Goal: Task Accomplishment & Management: Complete application form

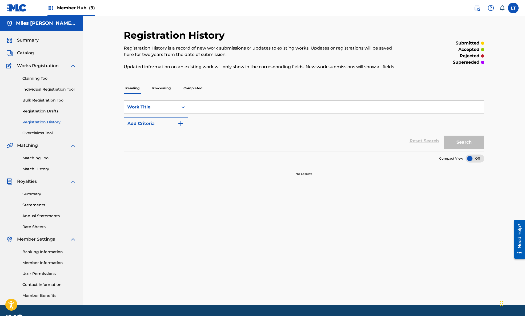
click at [158, 87] on p "Processing" at bounding box center [162, 88] width 22 height 11
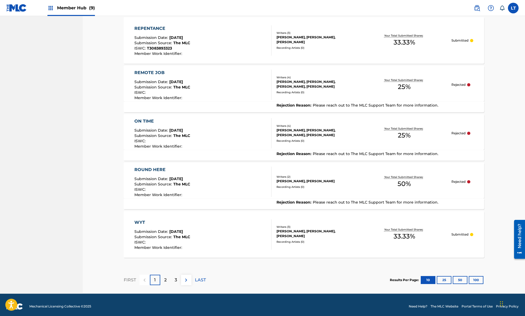
scroll to position [394, 0]
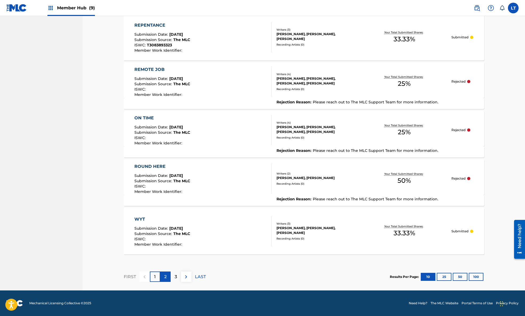
click at [164, 277] on div "2" at bounding box center [165, 277] width 10 height 10
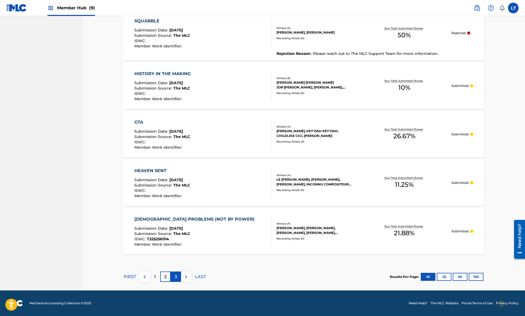
click at [176, 277] on p "3" at bounding box center [176, 277] width 2 height 6
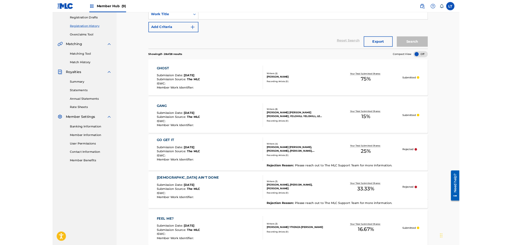
scroll to position [0, 0]
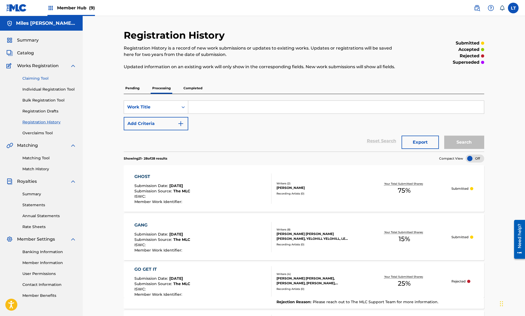
click at [35, 79] on link "Claiming Tool" at bounding box center [49, 79] width 54 height 6
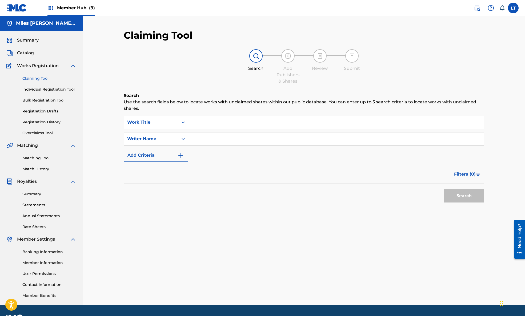
click at [217, 123] on input "Search Form" at bounding box center [336, 122] width 296 height 13
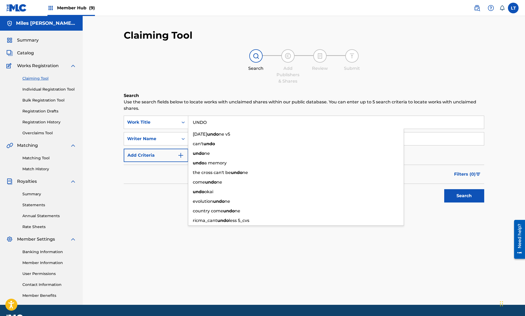
type input "UNDO"
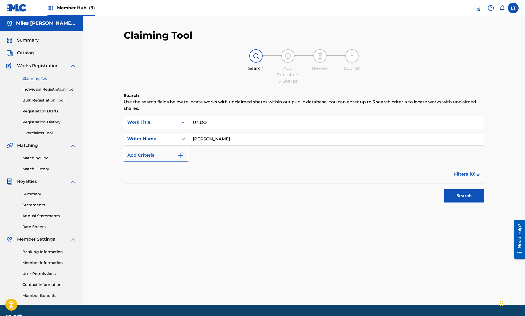
type input "[PERSON_NAME]"
click at [444, 189] on button "Search" at bounding box center [464, 195] width 40 height 13
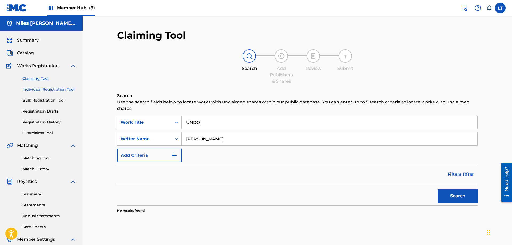
click at [44, 90] on link "Individual Registration Tool" at bounding box center [49, 90] width 54 height 6
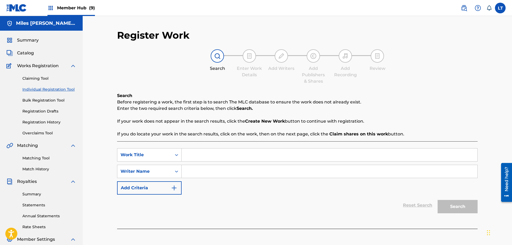
click at [203, 155] on input "Search Form" at bounding box center [330, 155] width 296 height 13
type input "UNDO"
type input "[PERSON_NAME]"
click at [455, 205] on button "Search" at bounding box center [458, 206] width 40 height 13
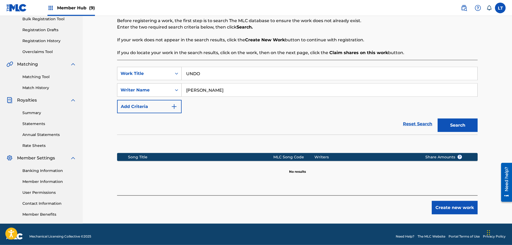
scroll to position [82, 0]
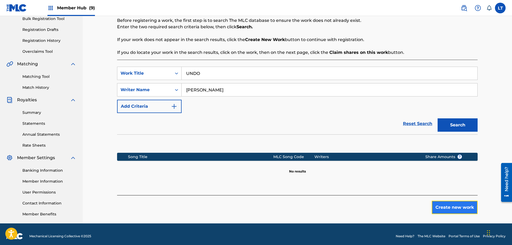
click at [451, 209] on button "Create new work" at bounding box center [455, 207] width 46 height 13
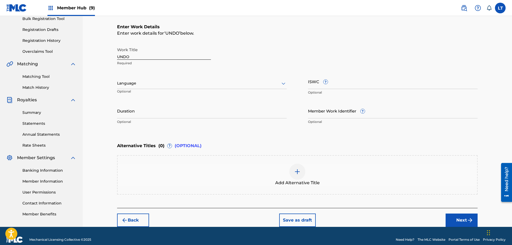
click at [281, 85] on icon at bounding box center [283, 83] width 6 height 6
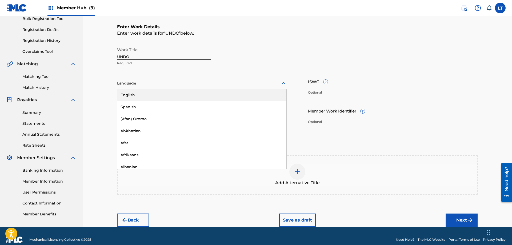
click at [144, 98] on div "English" at bounding box center [201, 95] width 169 height 12
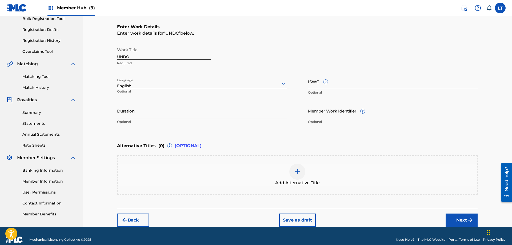
click at [139, 114] on input "Duration" at bounding box center [202, 110] width 170 height 15
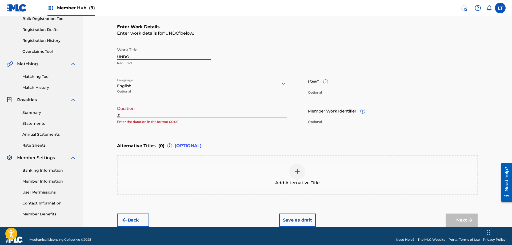
type input "3"
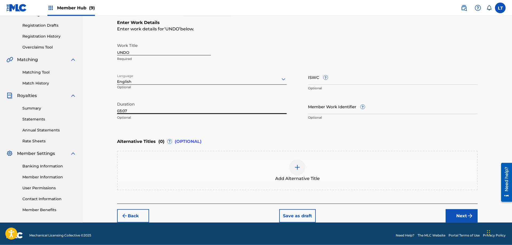
scroll to position [89, 0]
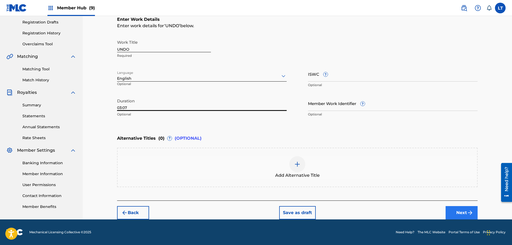
type input "03:07"
click at [460, 213] on button "Next" at bounding box center [462, 212] width 32 height 13
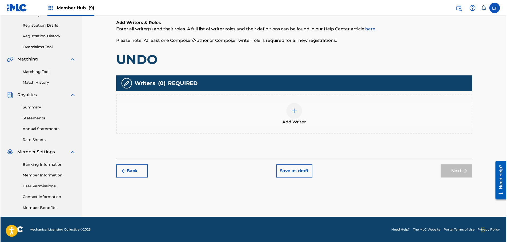
scroll to position [86, 0]
click at [296, 111] on img at bounding box center [297, 112] width 6 height 6
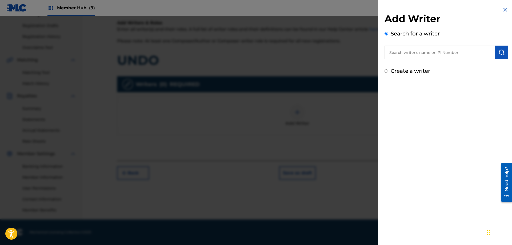
click at [411, 53] on input "text" at bounding box center [440, 52] width 110 height 13
type input "M"
click at [423, 50] on input "text" at bounding box center [440, 52] width 110 height 13
paste input "893796755"
click at [503, 53] on img "submit" at bounding box center [501, 52] width 6 height 6
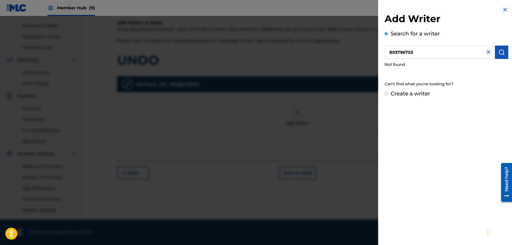
click at [389, 53] on input "893796755" at bounding box center [440, 52] width 110 height 13
type input "00893796755"
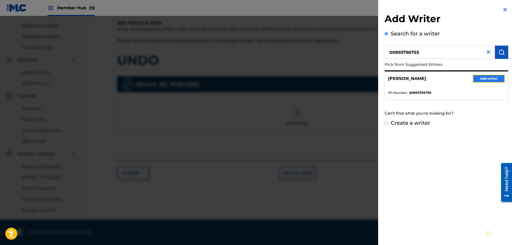
click at [492, 79] on button "Add writer" at bounding box center [489, 79] width 32 height 8
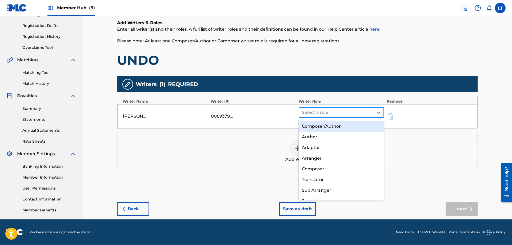
click at [328, 112] on div at bounding box center [336, 112] width 69 height 7
click at [322, 128] on div "Composer/Author" at bounding box center [341, 126] width 85 height 11
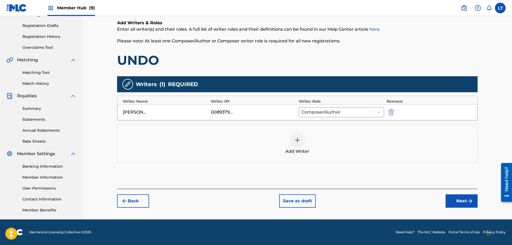
click at [296, 141] on img at bounding box center [297, 140] width 6 height 6
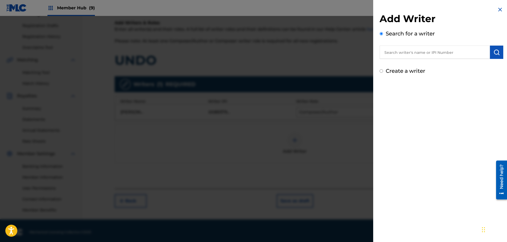
click at [411, 52] on input "text" at bounding box center [435, 52] width 110 height 13
paste input "00816023078"
type input "00816023078"
click at [498, 54] on img "submit" at bounding box center [497, 52] width 6 height 6
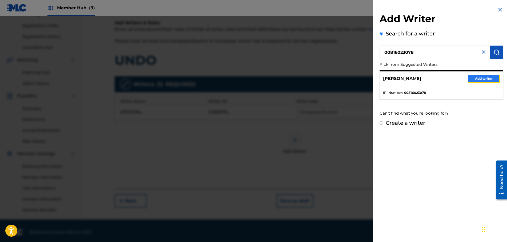
click at [482, 78] on button "Add writer" at bounding box center [484, 79] width 32 height 8
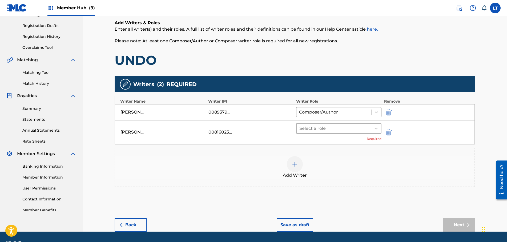
click at [334, 128] on div at bounding box center [334, 128] width 69 height 7
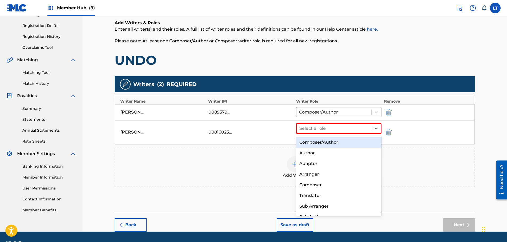
click at [318, 143] on div "Composer/Author" at bounding box center [338, 142] width 85 height 11
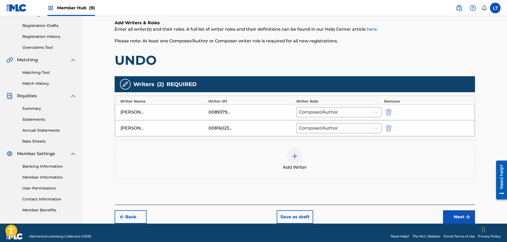
click at [293, 157] on img at bounding box center [295, 156] width 6 height 6
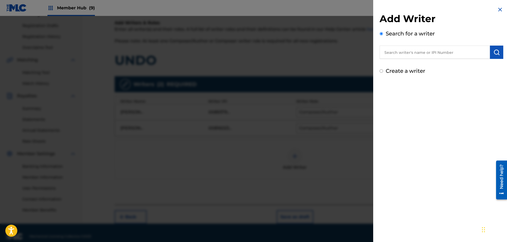
click at [425, 53] on input "text" at bounding box center [435, 52] width 110 height 13
paste input "00460319474"
click at [497, 52] on img "submit" at bounding box center [497, 52] width 6 height 6
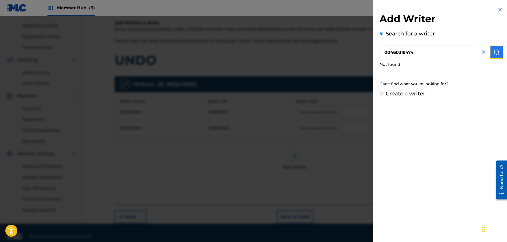
click at [497, 52] on img "submit" at bounding box center [497, 52] width 6 height 6
drag, startPoint x: 392, startPoint y: 53, endPoint x: 368, endPoint y: 53, distance: 23.2
click at [380, 53] on input "00460319474" at bounding box center [435, 52] width 110 height 13
click at [494, 52] on img "submit" at bounding box center [497, 52] width 6 height 6
drag, startPoint x: 415, startPoint y: 53, endPoint x: 269, endPoint y: 49, distance: 146.0
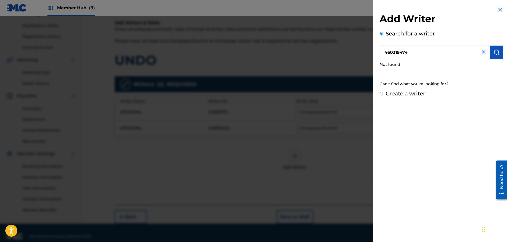
click at [380, 49] on input "460319474" at bounding box center [435, 52] width 110 height 13
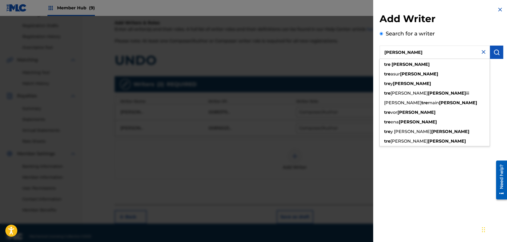
type input "[PERSON_NAME]"
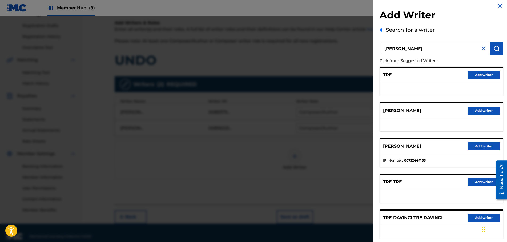
scroll to position [0, 0]
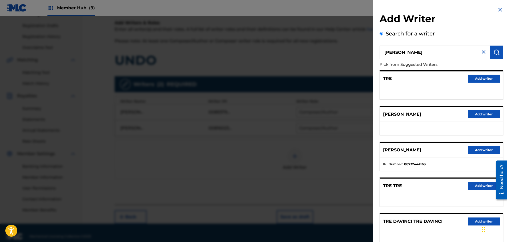
click at [419, 164] on strong "00732444163" at bounding box center [415, 164] width 22 height 5
copy strong "00732444163"
click at [481, 150] on button "Add writer" at bounding box center [484, 150] width 32 height 8
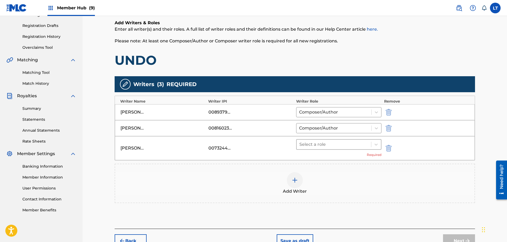
click at [331, 145] on div at bounding box center [334, 144] width 69 height 7
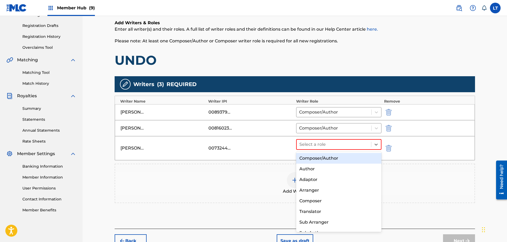
click at [320, 160] on div "Composer/Author" at bounding box center [338, 158] width 85 height 11
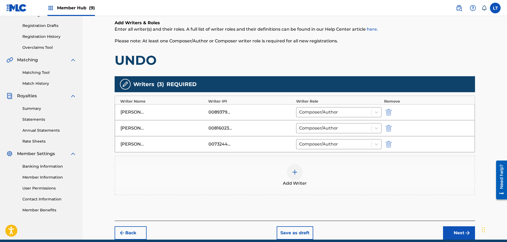
click at [296, 173] on img at bounding box center [295, 172] width 6 height 6
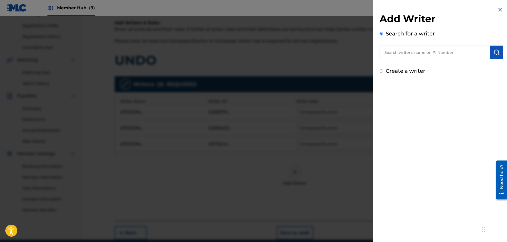
click at [407, 52] on input "text" at bounding box center [435, 52] width 110 height 13
paste input "00542280864"
type input "00542280864"
click at [499, 52] on img "submit" at bounding box center [497, 52] width 6 height 6
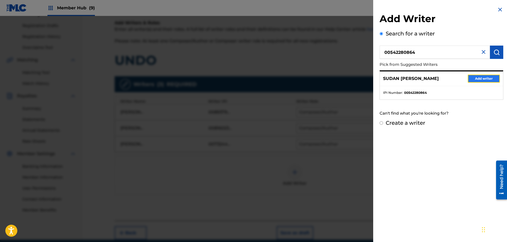
click at [489, 78] on button "Add writer" at bounding box center [484, 79] width 32 height 8
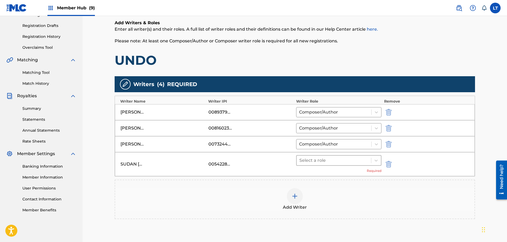
click at [351, 162] on div at bounding box center [334, 160] width 69 height 7
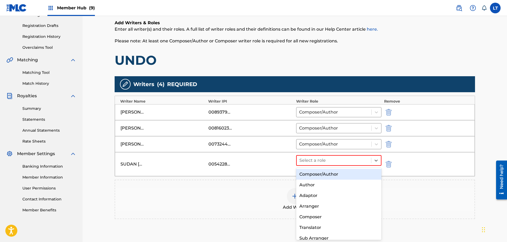
click at [321, 175] on div "Composer/Author" at bounding box center [338, 174] width 85 height 11
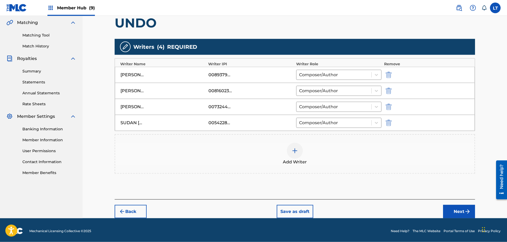
scroll to position [125, 0]
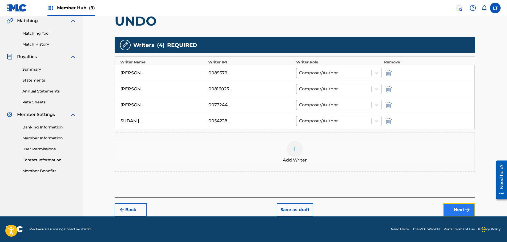
click at [460, 210] on button "Next" at bounding box center [459, 209] width 32 height 13
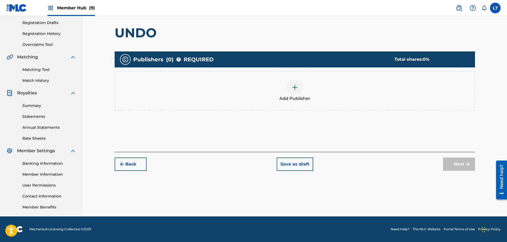
scroll to position [89, 0]
click at [294, 90] on img at bounding box center [295, 87] width 6 height 6
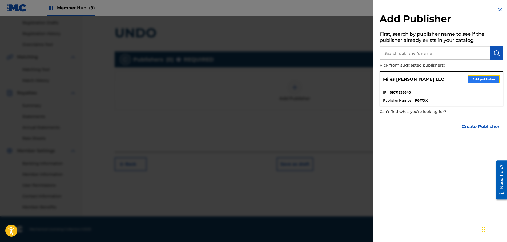
click at [486, 79] on button "Add publisher" at bounding box center [484, 79] width 32 height 8
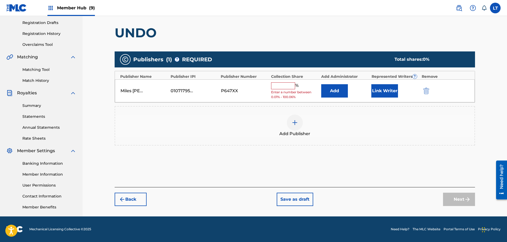
click at [280, 85] on input "text" at bounding box center [283, 85] width 24 height 7
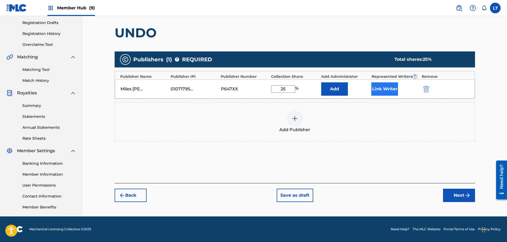
type input "25"
click at [388, 89] on button "Link Writer" at bounding box center [385, 88] width 27 height 13
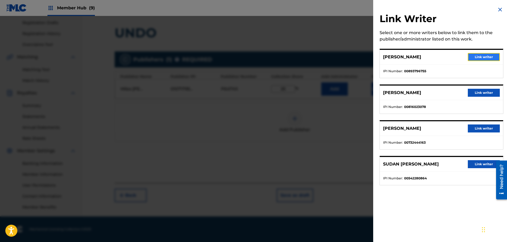
click at [482, 56] on button "Link writer" at bounding box center [484, 57] width 32 height 8
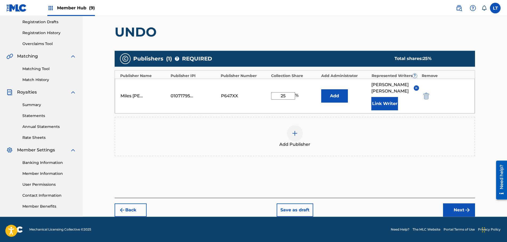
scroll to position [90, 0]
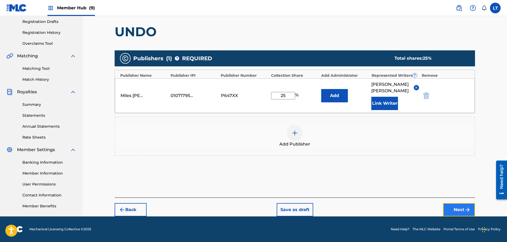
click at [463, 210] on button "Next" at bounding box center [459, 209] width 32 height 13
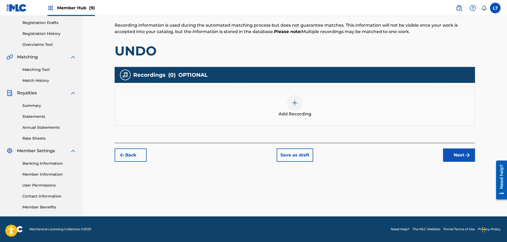
click at [294, 104] on img at bounding box center [295, 103] width 6 height 6
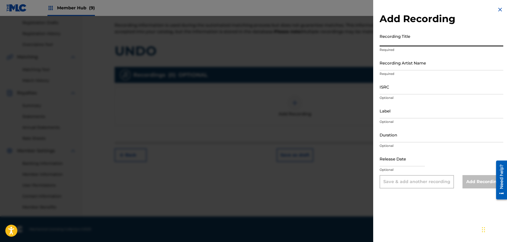
click at [396, 42] on input "Recording Title" at bounding box center [442, 38] width 124 height 15
type input "UNDO"
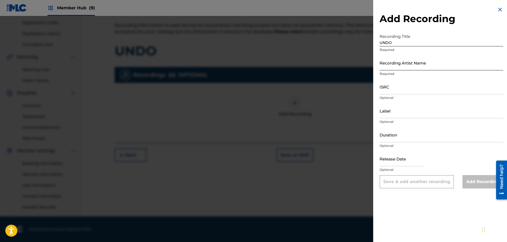
click at [412, 62] on input "Recording Artist Name" at bounding box center [442, 62] width 124 height 15
paste input "[PERSON_NAME], Iamsu!"
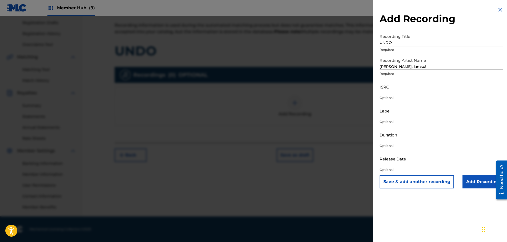
drag, startPoint x: 428, startPoint y: 66, endPoint x: 329, endPoint y: 63, distance: 99.0
click at [380, 67] on input "[PERSON_NAME], Iamsu!" at bounding box center [442, 62] width 124 height 15
type input "m"
type input "[PERSON_NAME], IAMSU!"
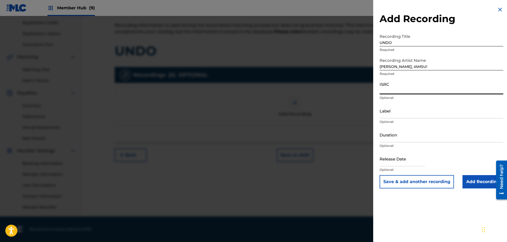
click at [394, 87] on input "ISRC" at bounding box center [442, 86] width 124 height 15
paste input "USUYG1590645"
type input "USUYG1590645"
click at [394, 110] on input "Label" at bounding box center [442, 110] width 124 height 15
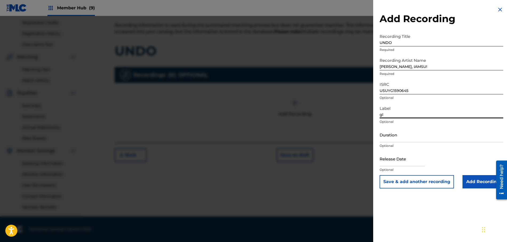
type input "g"
type input "GLO / EMPIRE"
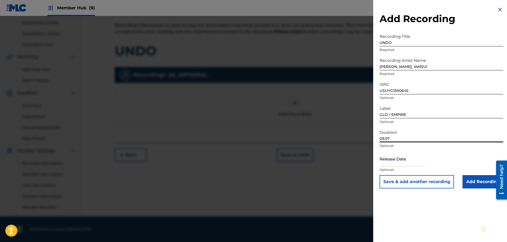
type input "03:07"
select select "8"
select select "2025"
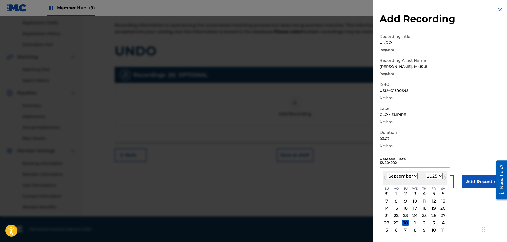
type input "[DATE]"
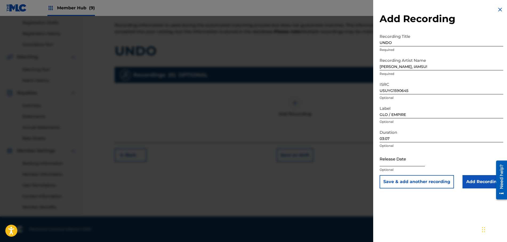
select select "8"
select select "2025"
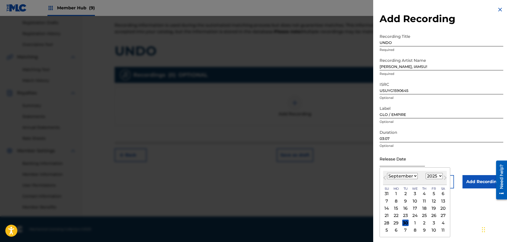
click at [395, 163] on input "text" at bounding box center [402, 158] width 45 height 15
click at [387, 173] on select "January February March April May June July August September October November De…" at bounding box center [402, 176] width 31 height 6
select select "11"
click option "December" at bounding box center [0, 0] width 0 height 0
click at [443, 207] on div "20" at bounding box center [443, 208] width 6 height 6
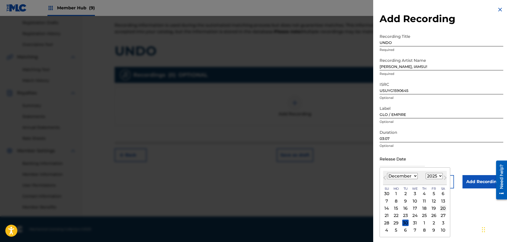
type input "[DATE]"
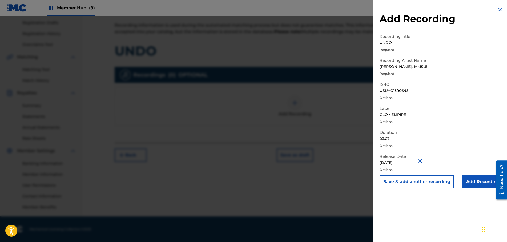
click at [419, 162] on input "[DATE]" at bounding box center [402, 158] width 45 height 15
select select "11"
select select "2025"
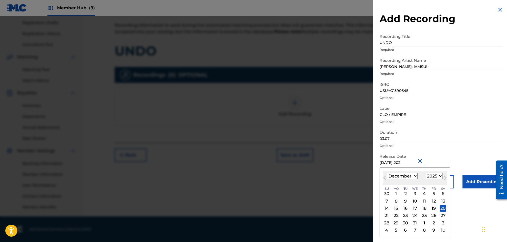
type input "[DATE]"
select select "2024"
type input "[DATE]"
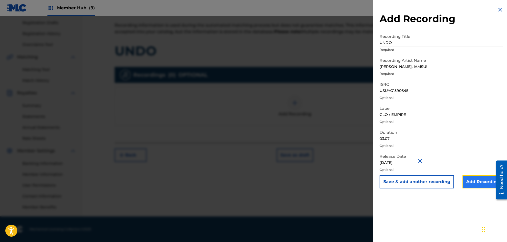
click at [479, 182] on input "Add Recording" at bounding box center [483, 181] width 41 height 13
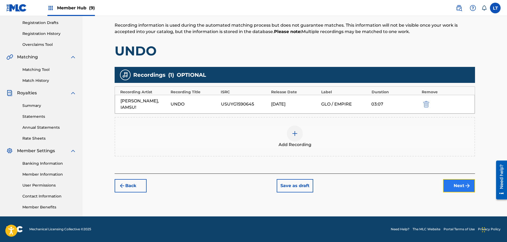
click at [460, 185] on button "Next" at bounding box center [459, 185] width 32 height 13
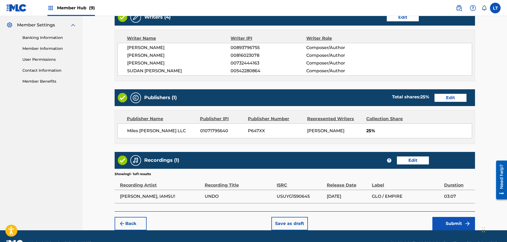
scroll to position [228, 0]
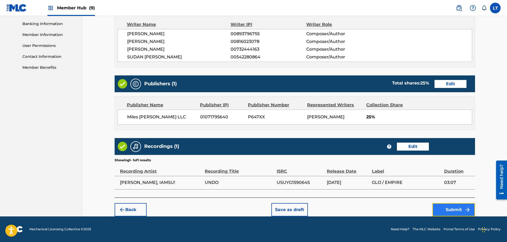
click at [460, 209] on button "Submit" at bounding box center [454, 209] width 43 height 13
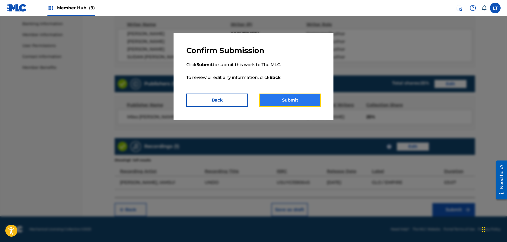
click at [291, 96] on button "Submit" at bounding box center [290, 100] width 61 height 13
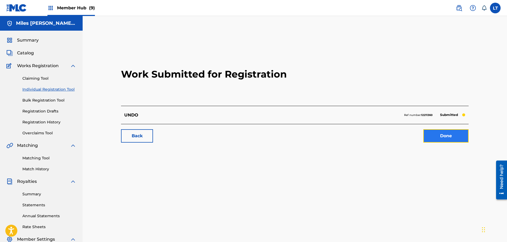
click at [444, 137] on link "Done" at bounding box center [446, 135] width 45 height 13
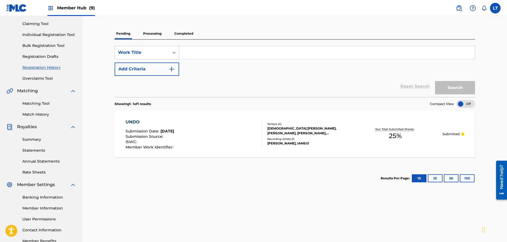
scroll to position [7, 0]
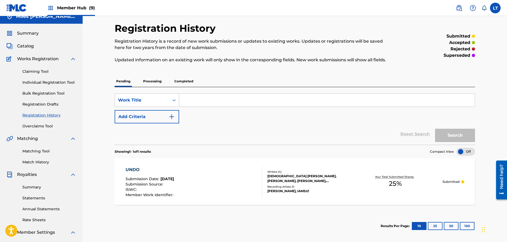
click at [48, 115] on link "Registration History" at bounding box center [49, 116] width 54 height 6
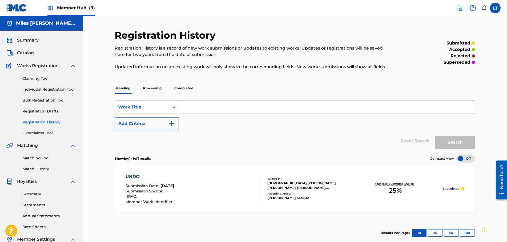
click at [157, 89] on p "Processing" at bounding box center [153, 88] width 22 height 11
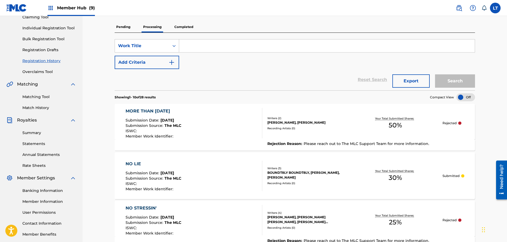
scroll to position [82, 0]
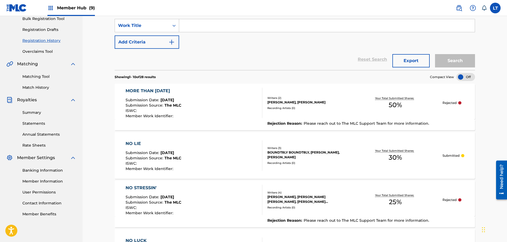
click at [156, 89] on div "MORE THAN [DATE]" at bounding box center [154, 91] width 56 height 6
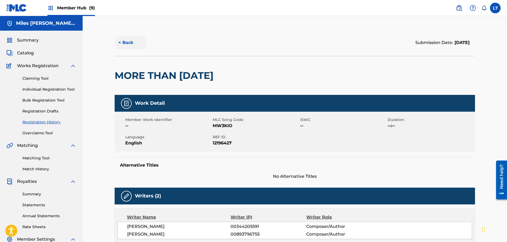
click at [128, 43] on button "< Back" at bounding box center [131, 42] width 32 height 13
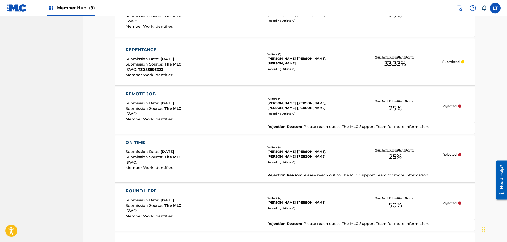
scroll to position [381, 0]
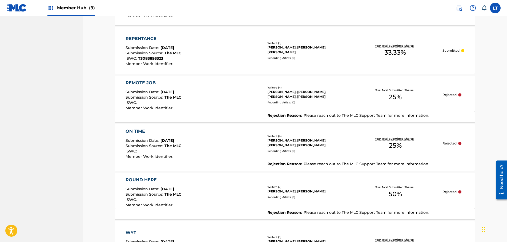
click at [146, 82] on div "REMOTE JOB" at bounding box center [154, 83] width 56 height 6
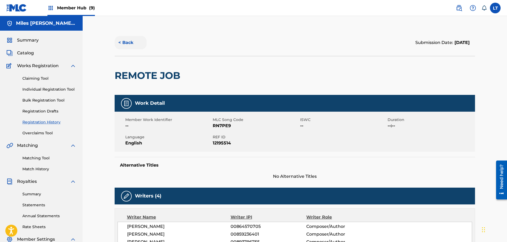
click at [126, 41] on button "< Back" at bounding box center [131, 42] width 32 height 13
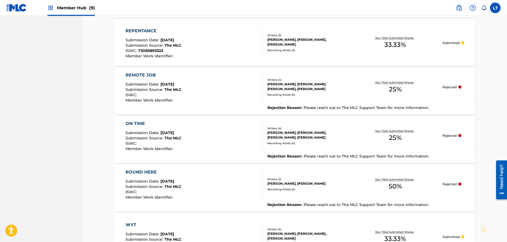
scroll to position [468, 0]
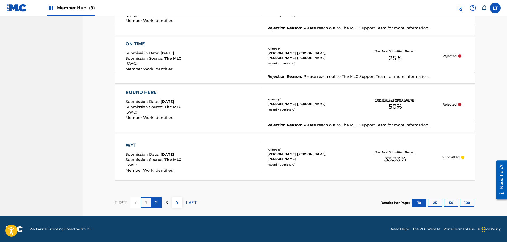
click at [156, 203] on p "2" at bounding box center [156, 203] width 2 height 6
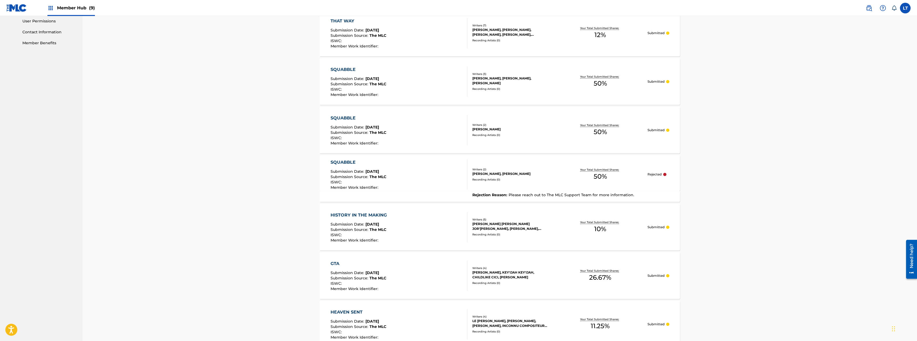
scroll to position [369, 0]
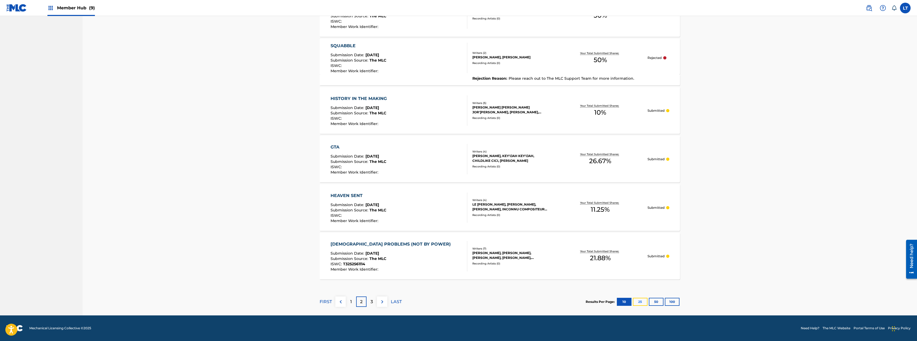
click at [525, 301] on button "25" at bounding box center [640, 302] width 15 height 8
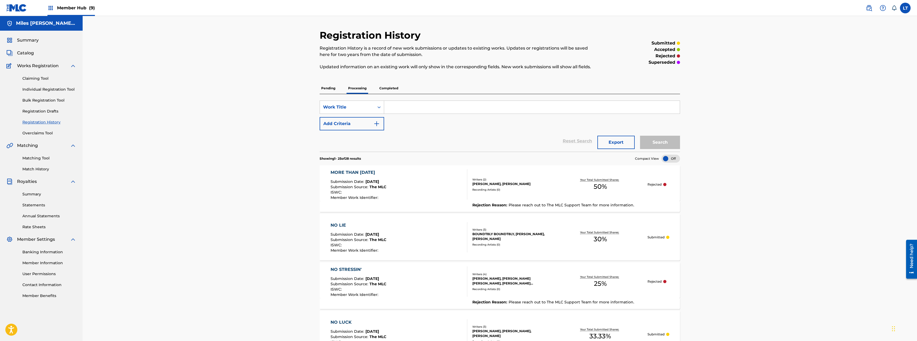
click at [352, 171] on div "MORE THAN [DATE]" at bounding box center [359, 172] width 56 height 6
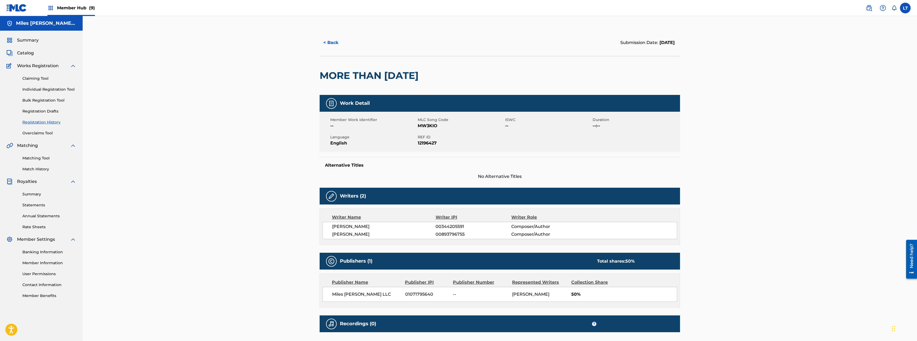
click at [228, 195] on div "< Back Submission Date: [DATE] MORE THAN [DATE] Work Detail Member Work Identif…" at bounding box center [500, 193] width 835 height 355
click at [333, 42] on button "< Back" at bounding box center [336, 42] width 32 height 13
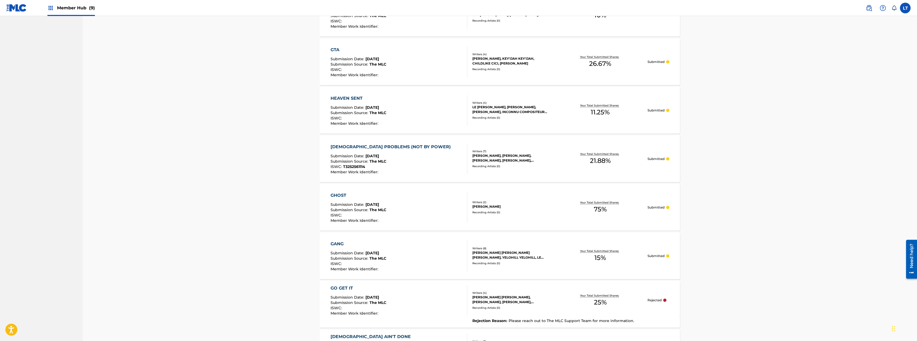
scroll to position [1034, 0]
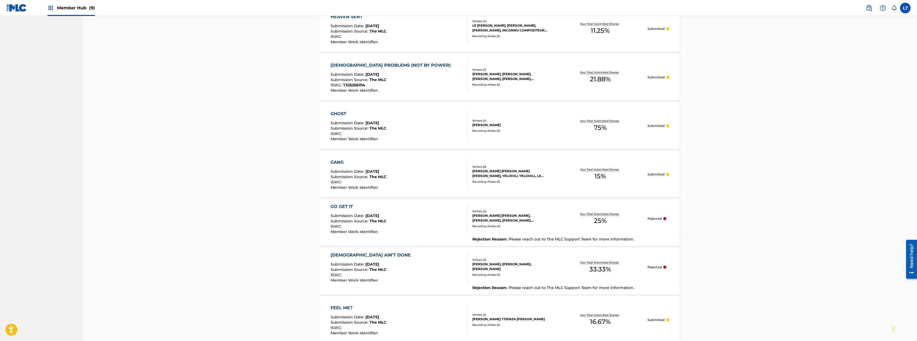
click at [339, 206] on div "GO GET IT" at bounding box center [359, 206] width 56 height 6
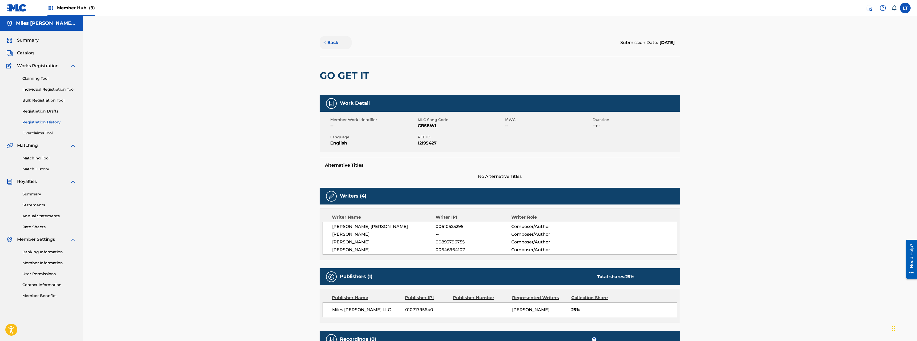
click at [334, 43] on button "< Back" at bounding box center [336, 42] width 32 height 13
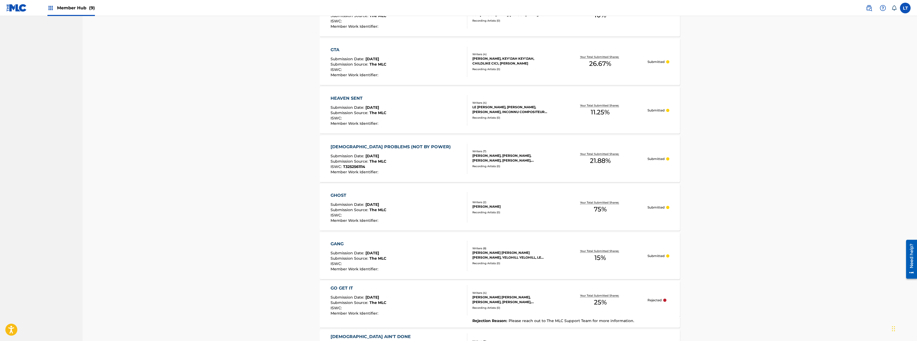
scroll to position [1097, 0]
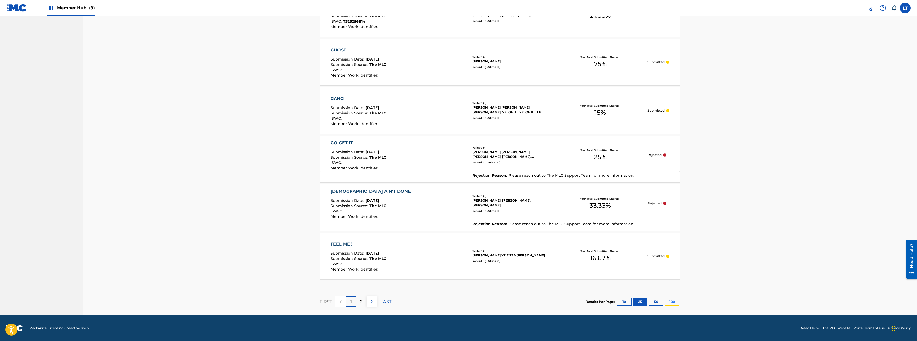
click at [525, 304] on button "100" at bounding box center [672, 302] width 15 height 8
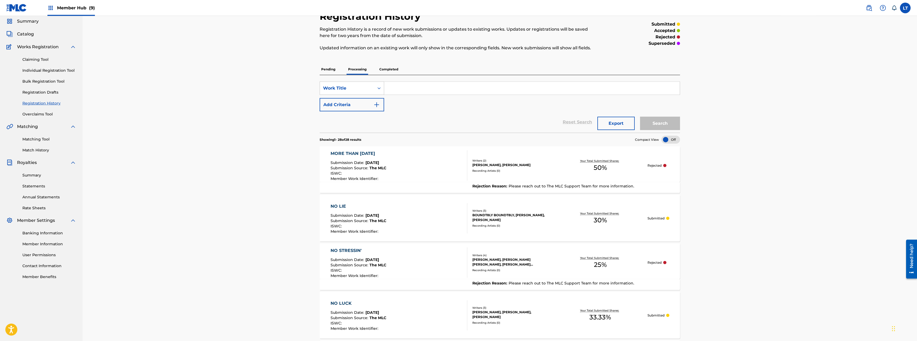
scroll to position [27, 0]
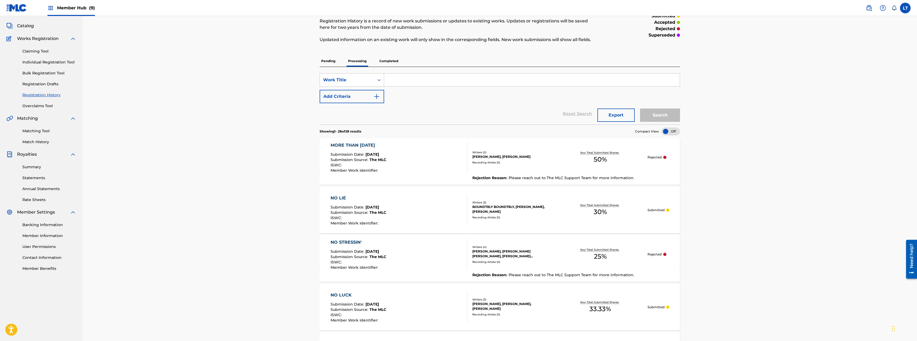
click at [327, 62] on p "Pending" at bounding box center [328, 60] width 17 height 11
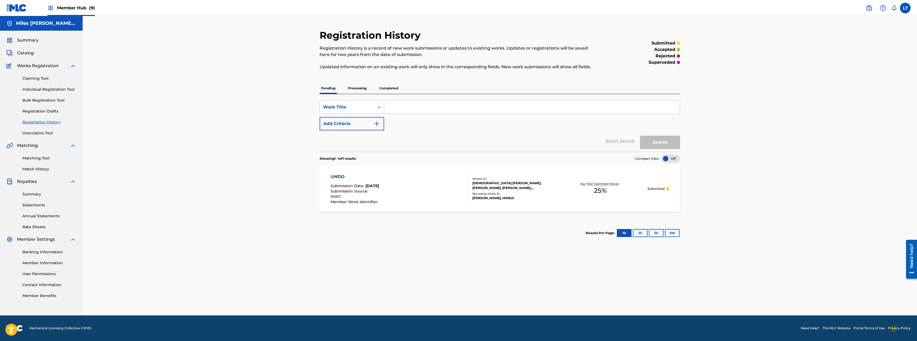
click at [341, 176] on div "UNDO" at bounding box center [355, 177] width 49 height 6
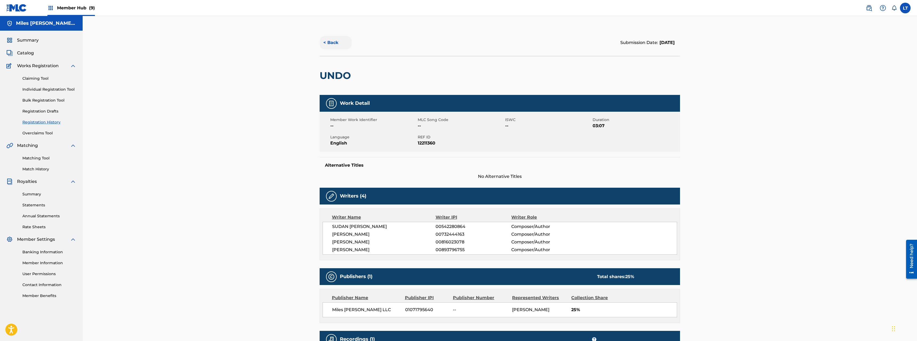
click at [333, 43] on button "< Back" at bounding box center [336, 42] width 32 height 13
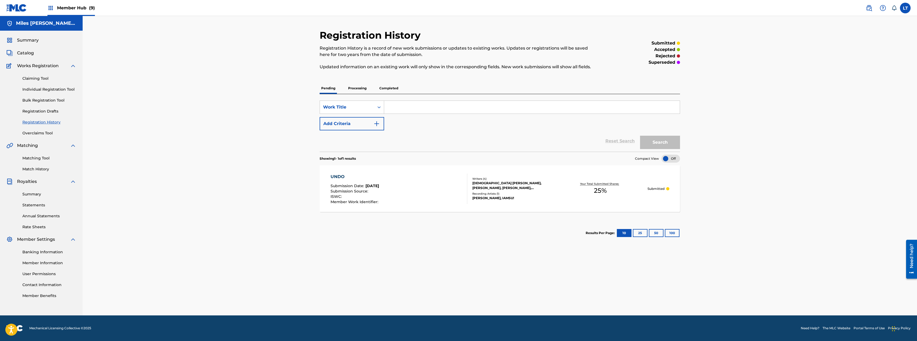
click at [64, 7] on span "Member Hub (9)" at bounding box center [76, 8] width 38 height 6
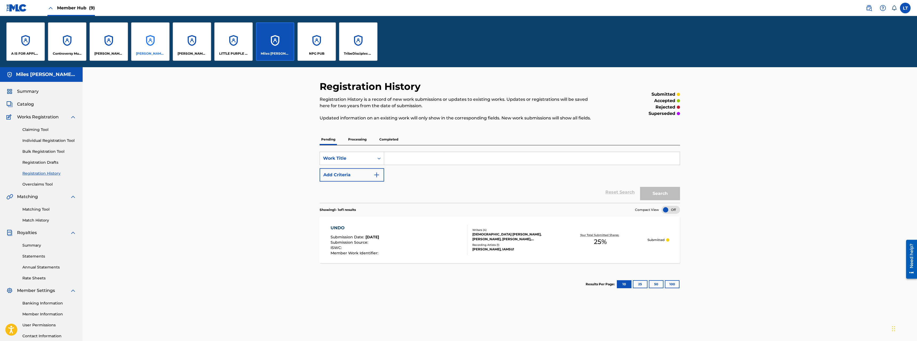
click at [145, 47] on div "[PERSON_NAME] PUBLISHING" at bounding box center [150, 41] width 38 height 38
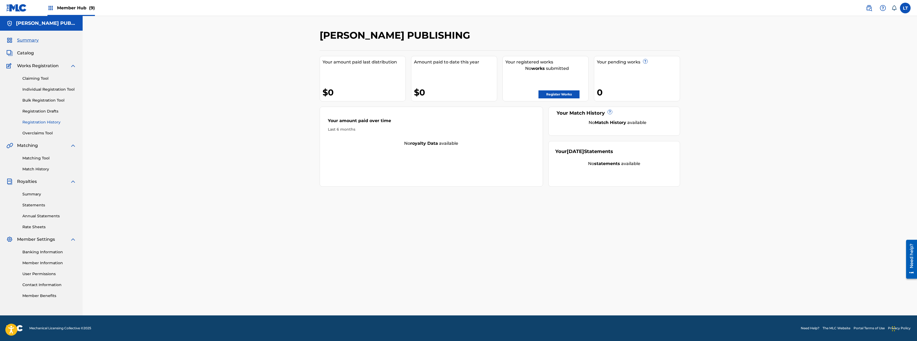
click at [41, 122] on link "Registration History" at bounding box center [49, 122] width 54 height 6
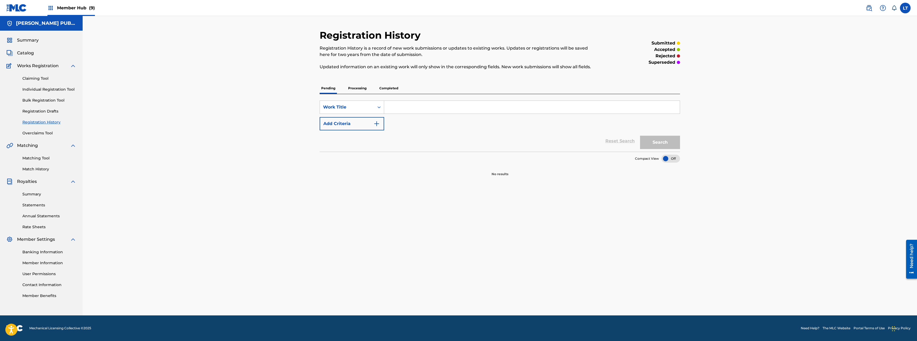
click at [358, 90] on p "Processing" at bounding box center [358, 88] width 22 height 11
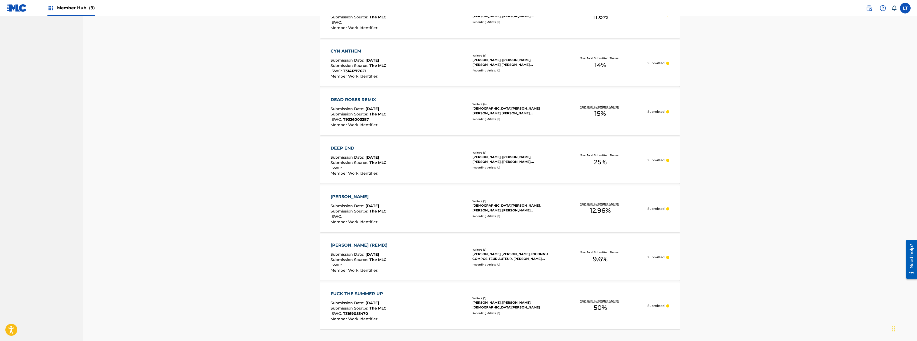
scroll to position [369, 0]
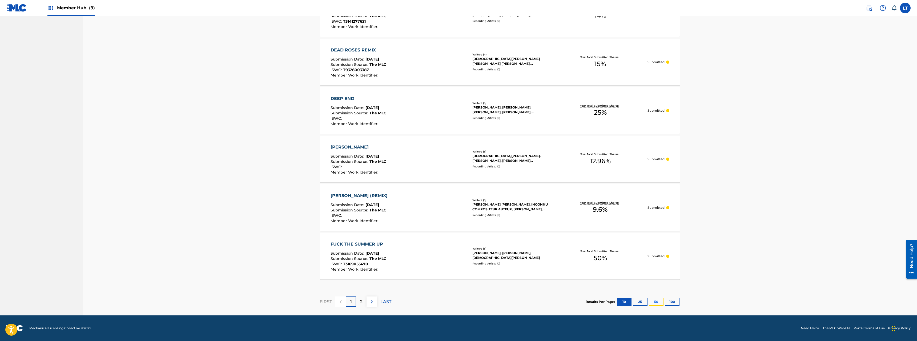
click at [525, 303] on button "50" at bounding box center [656, 302] width 15 height 8
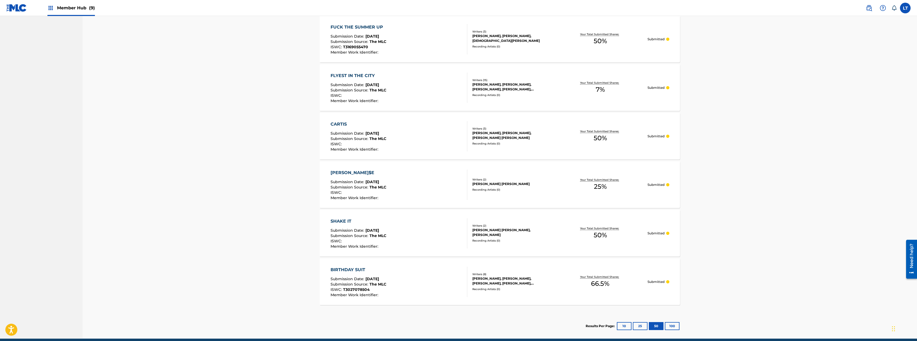
scroll to position [474, 0]
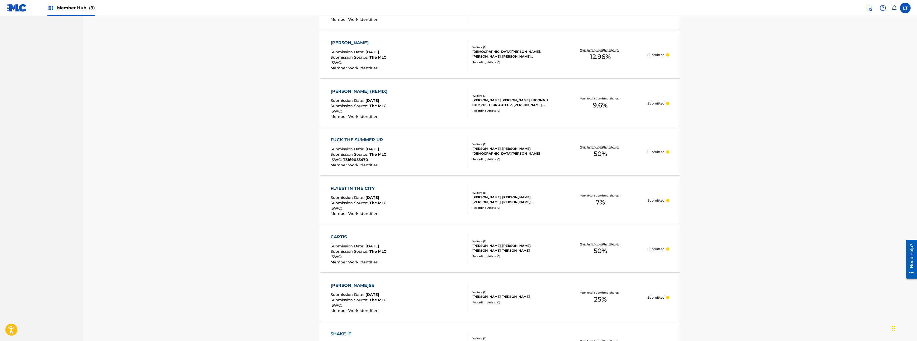
click at [361, 285] on div "[PERSON_NAME]$E" at bounding box center [359, 285] width 56 height 6
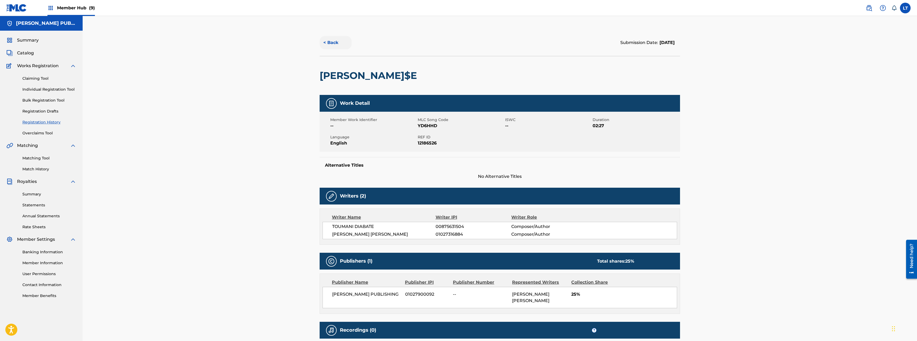
click at [331, 42] on button "< Back" at bounding box center [336, 42] width 32 height 13
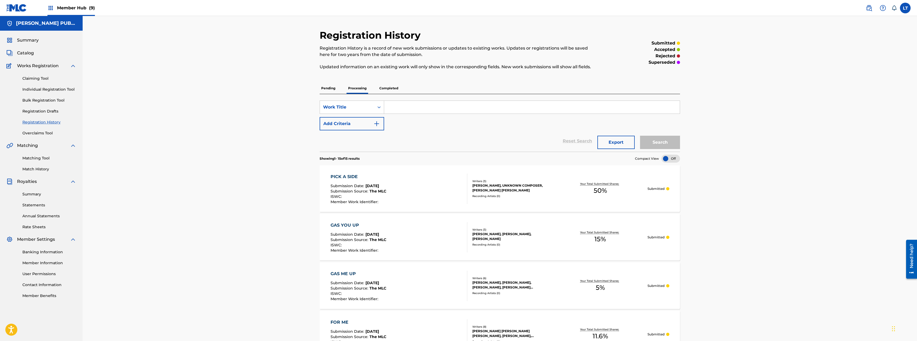
click at [391, 89] on p "Completed" at bounding box center [389, 88] width 22 height 11
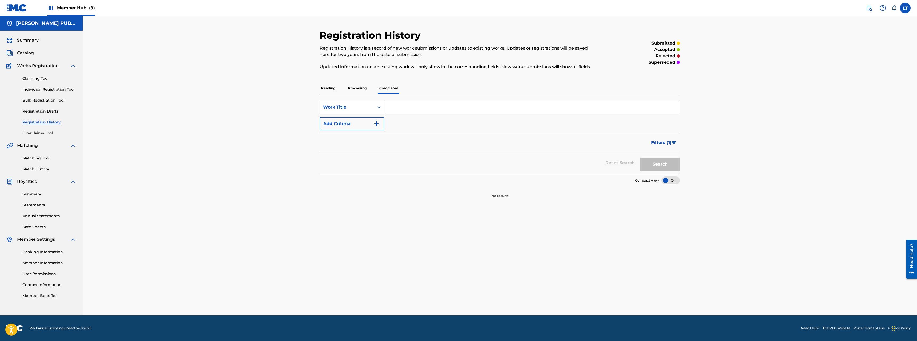
click at [326, 87] on p "Pending" at bounding box center [328, 88] width 17 height 11
click at [525, 7] on label at bounding box center [905, 8] width 11 height 11
click at [525, 8] on input "LT [PERSON_NAME] [EMAIL_ADDRESS][DOMAIN_NAME] Notification Preferences Profile …" at bounding box center [906, 8] width 0 height 0
click at [525, 74] on p "Log out" at bounding box center [854, 75] width 13 height 5
click at [525, 8] on input "LT [PERSON_NAME] [EMAIL_ADDRESS][DOMAIN_NAME] Notification Preferences Profile …" at bounding box center [906, 8] width 0 height 0
